Goal: Task Accomplishment & Management: Manage account settings

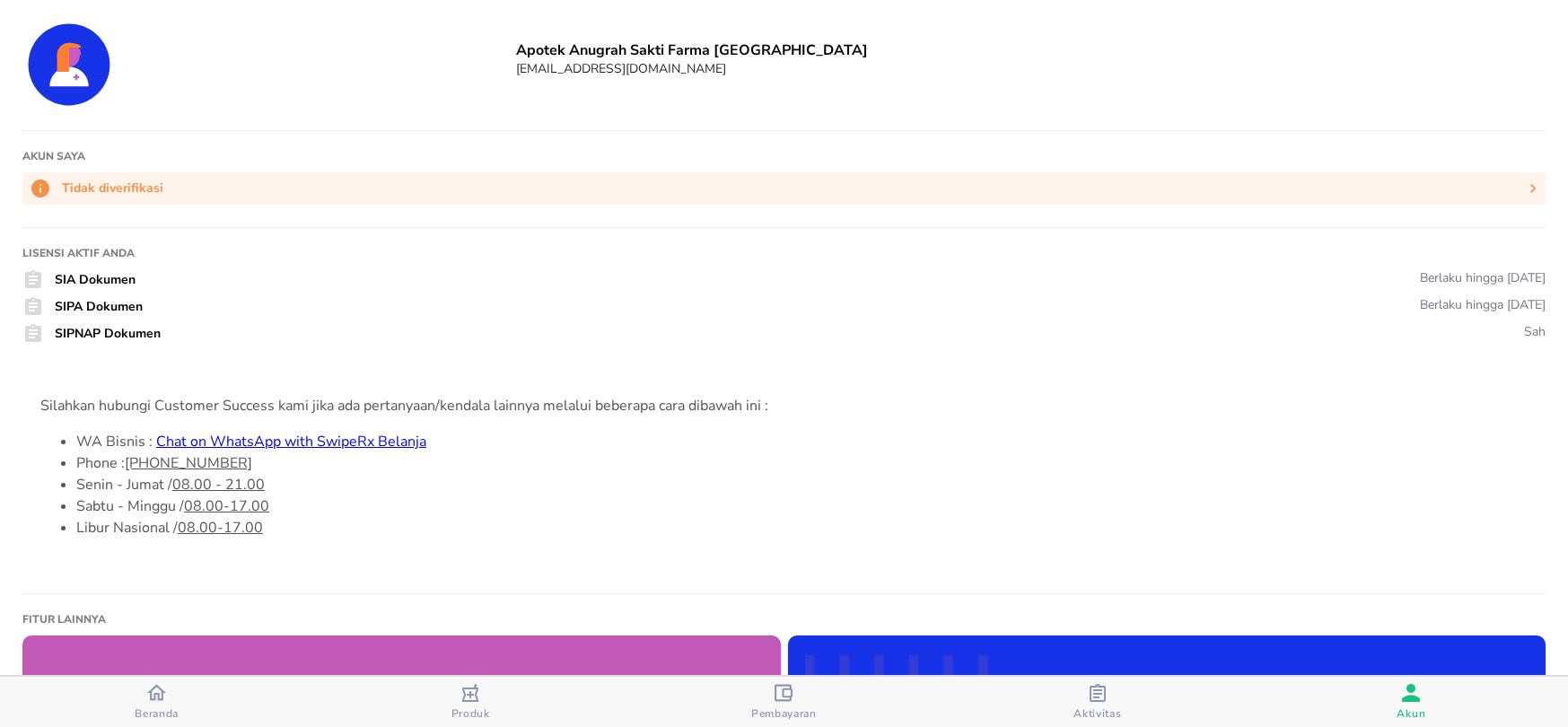
click at [701, 42] on h6 "Apotek Anugrah Sakti Farma [GEOGRAPHIC_DATA]" at bounding box center [1030, 50] width 1029 height 20
copy h6 "Apotek Anugrah Sakti Farma [GEOGRAPHIC_DATA]"
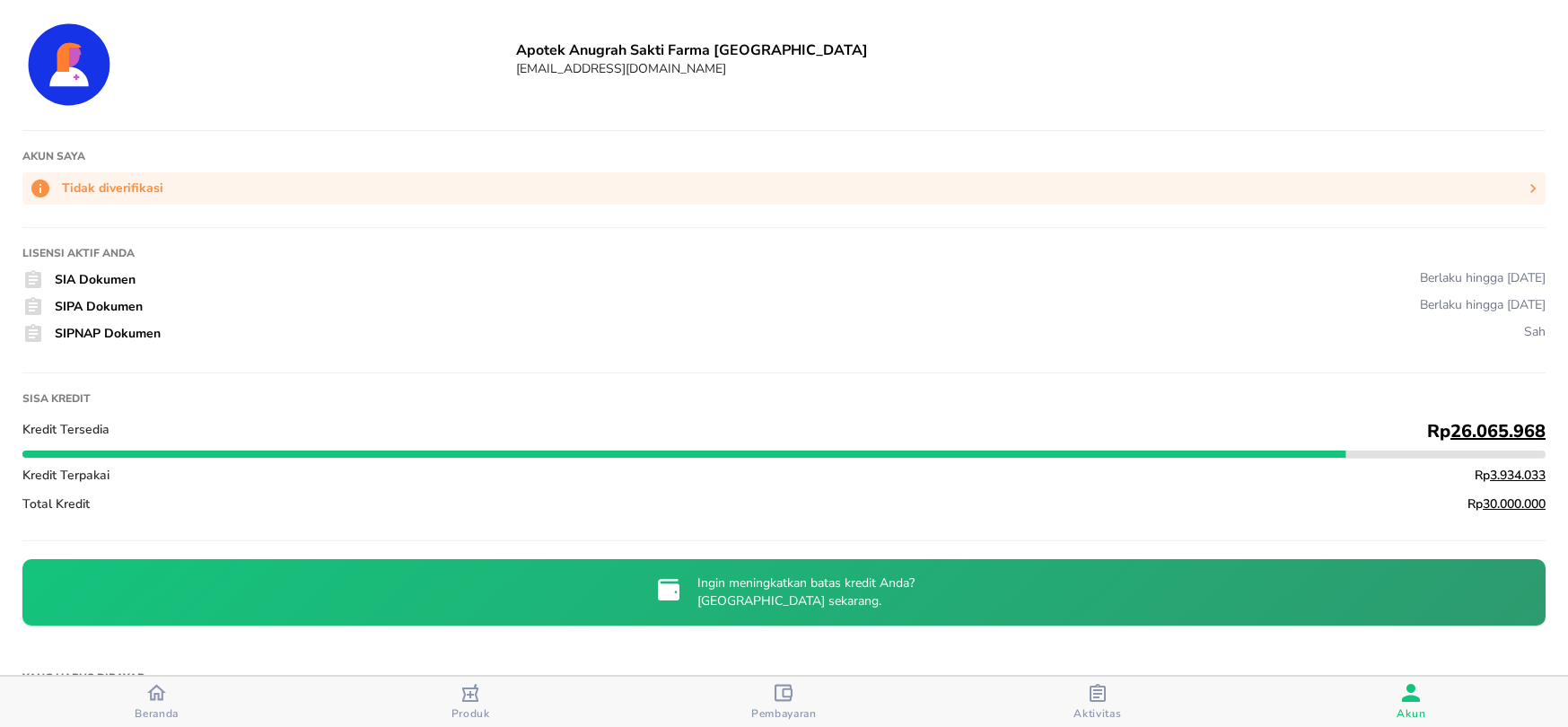
drag, startPoint x: 297, startPoint y: 383, endPoint x: 345, endPoint y: 92, distance: 294.9
click at [297, 380] on div "Apotek Anugrah Sakti Farma 2 Tambun Tambun Selatan [EMAIL_ADDRESS][DOMAIN_NAME]…" at bounding box center [784, 340] width 1568 height 679
